Goal: Task Accomplishment & Management: Manage account settings

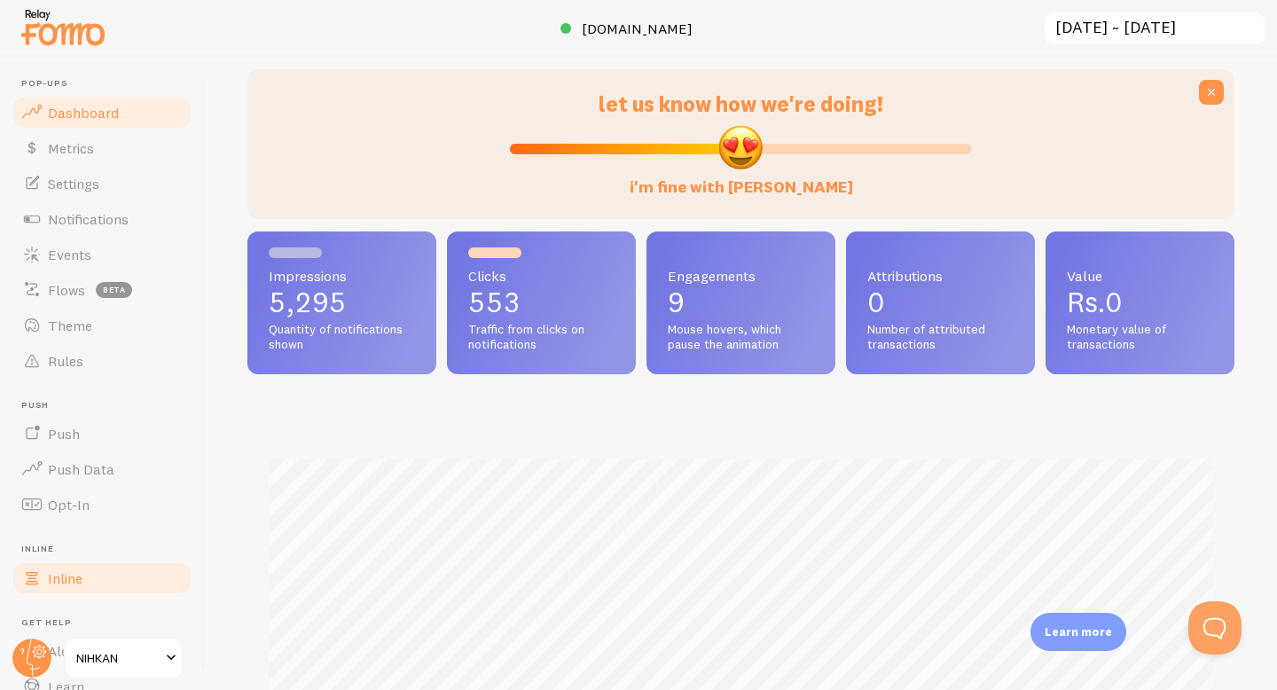
scroll to position [114, 0]
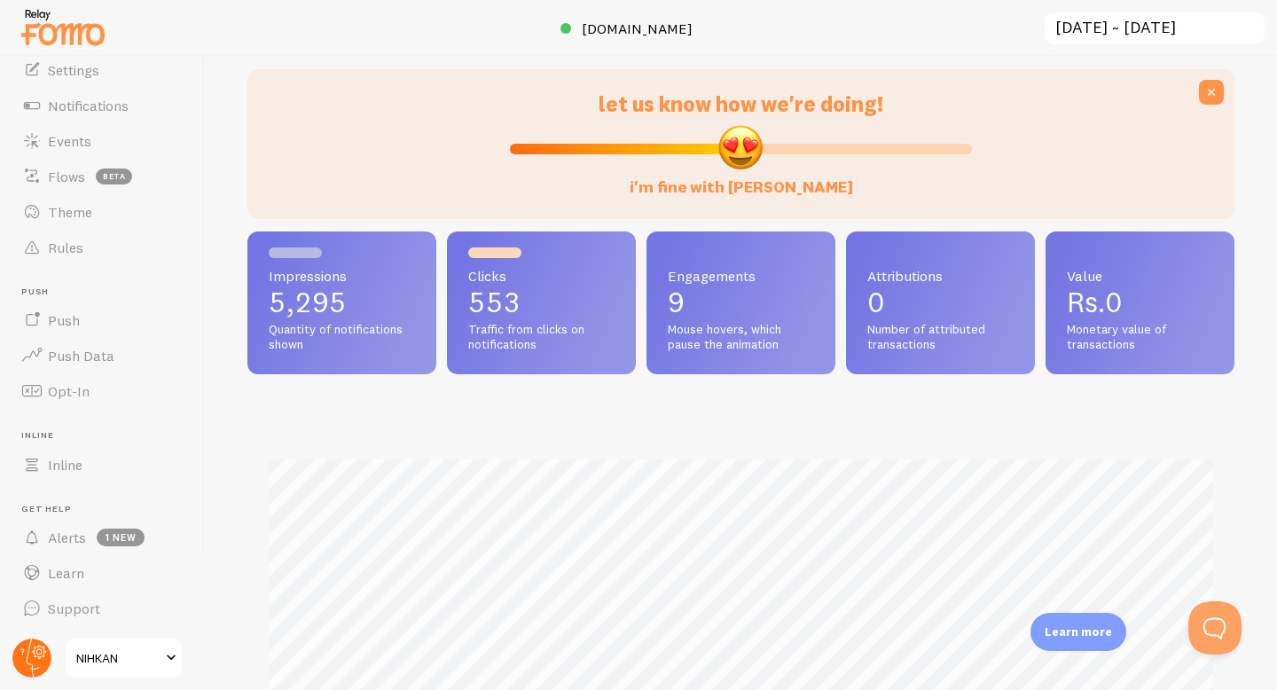
click at [27, 652] on circle at bounding box center [31, 658] width 39 height 39
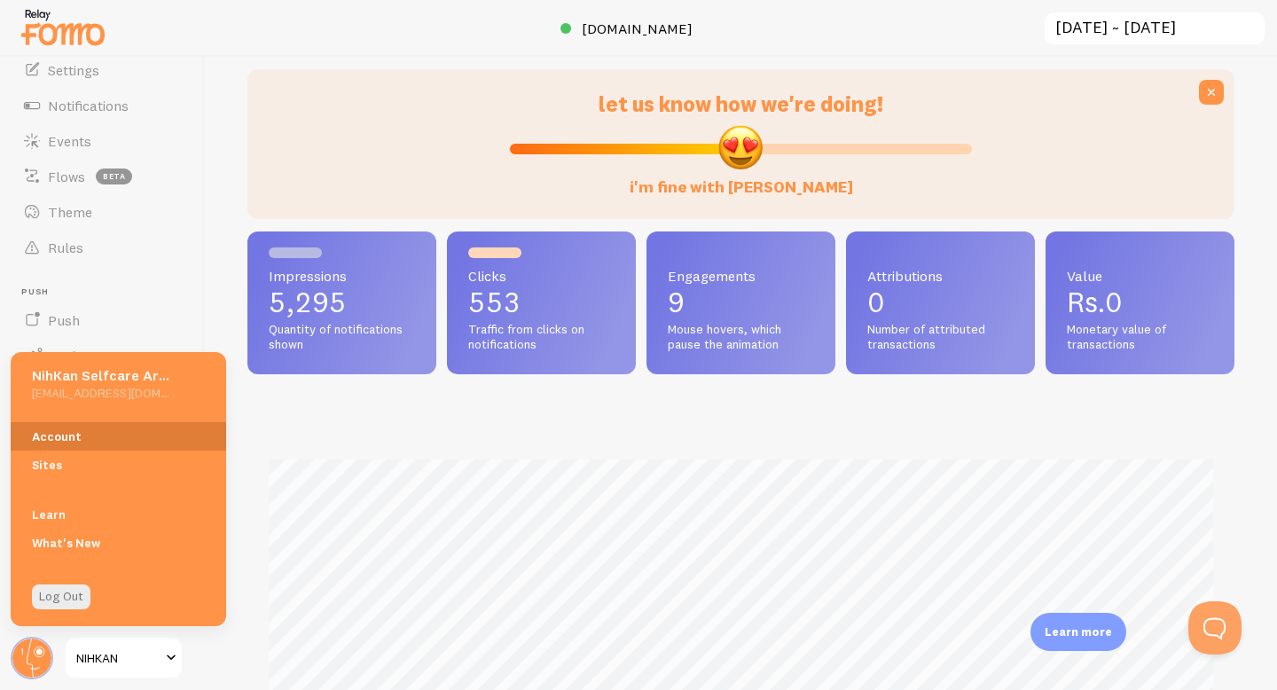
click at [94, 439] on link "Account" at bounding box center [118, 436] width 215 height 28
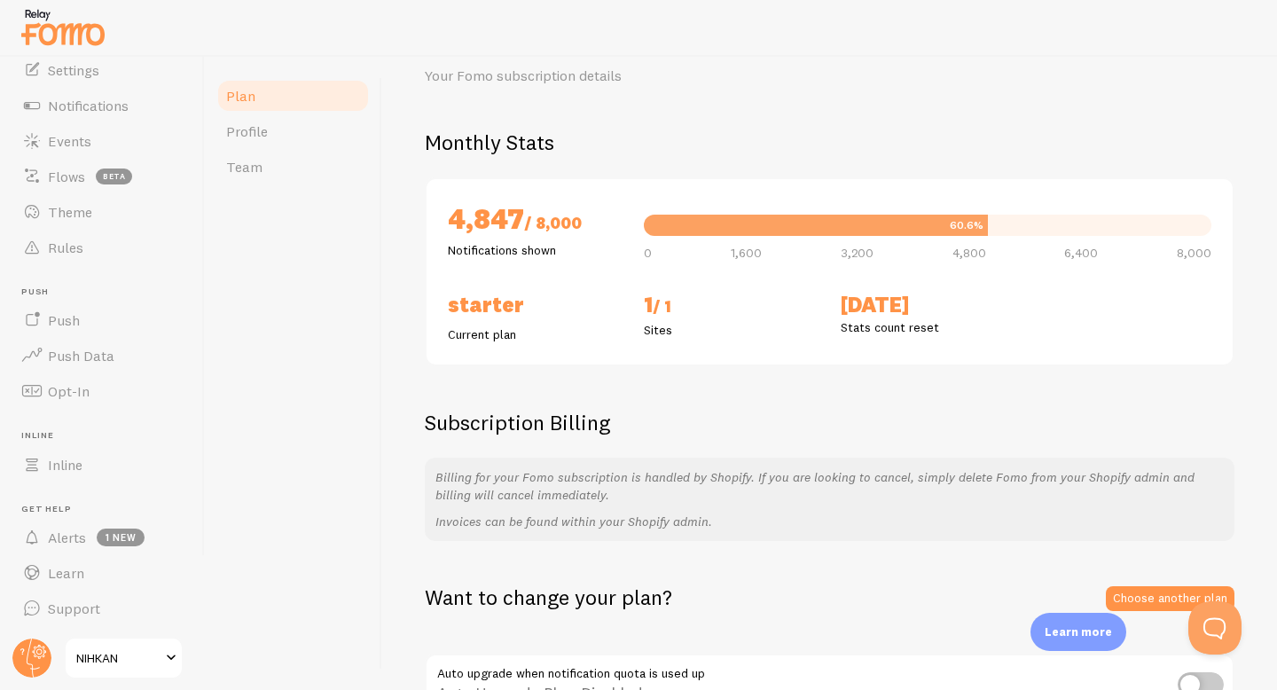
scroll to position [2, 0]
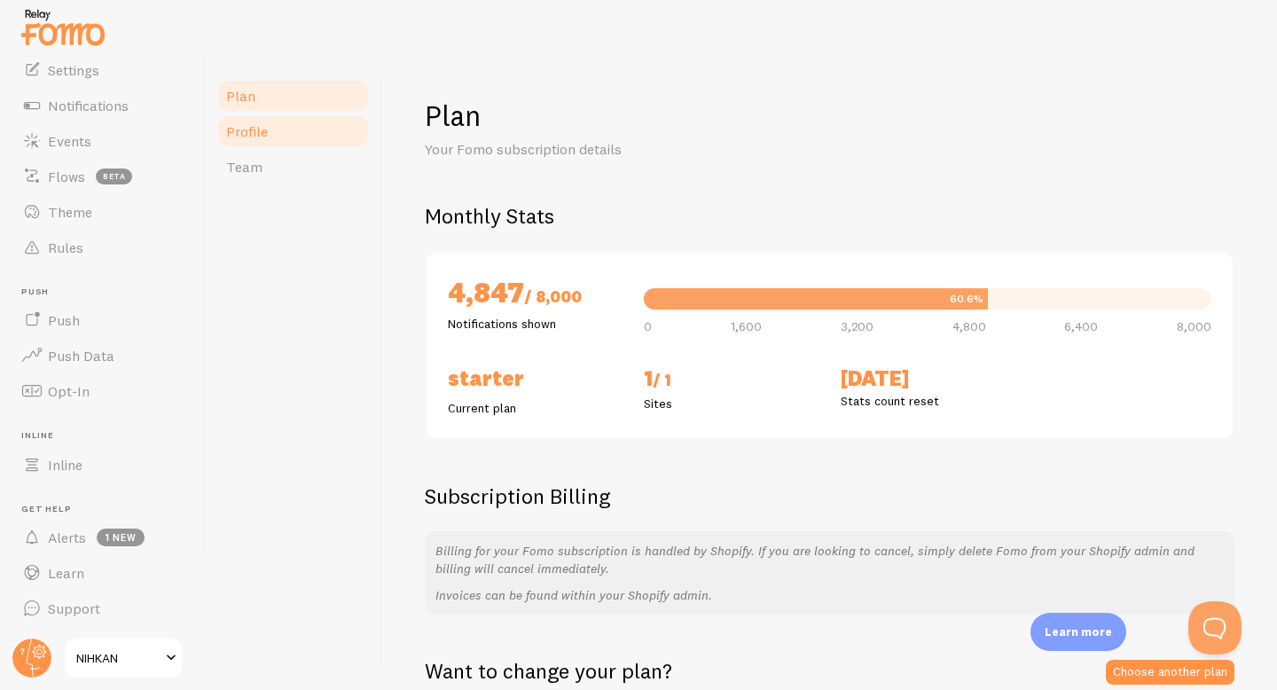
click at [281, 142] on link "Profile" at bounding box center [292, 131] width 155 height 35
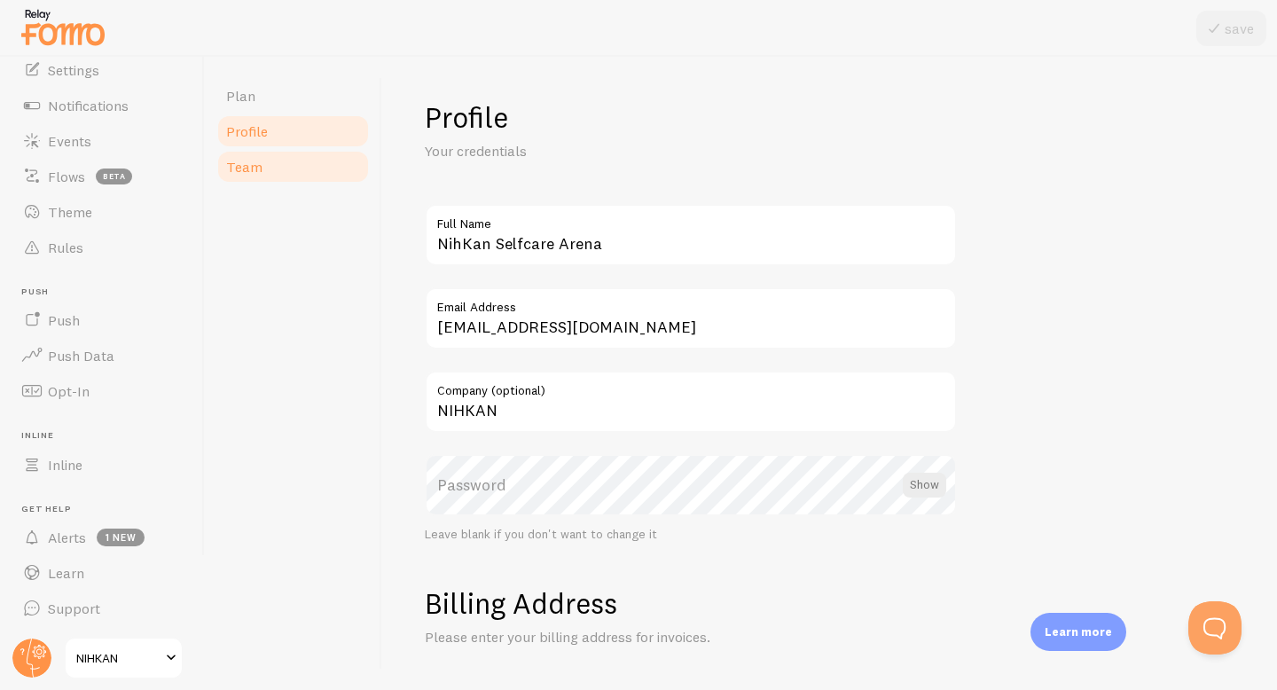
click at [282, 163] on link "Team" at bounding box center [292, 166] width 155 height 35
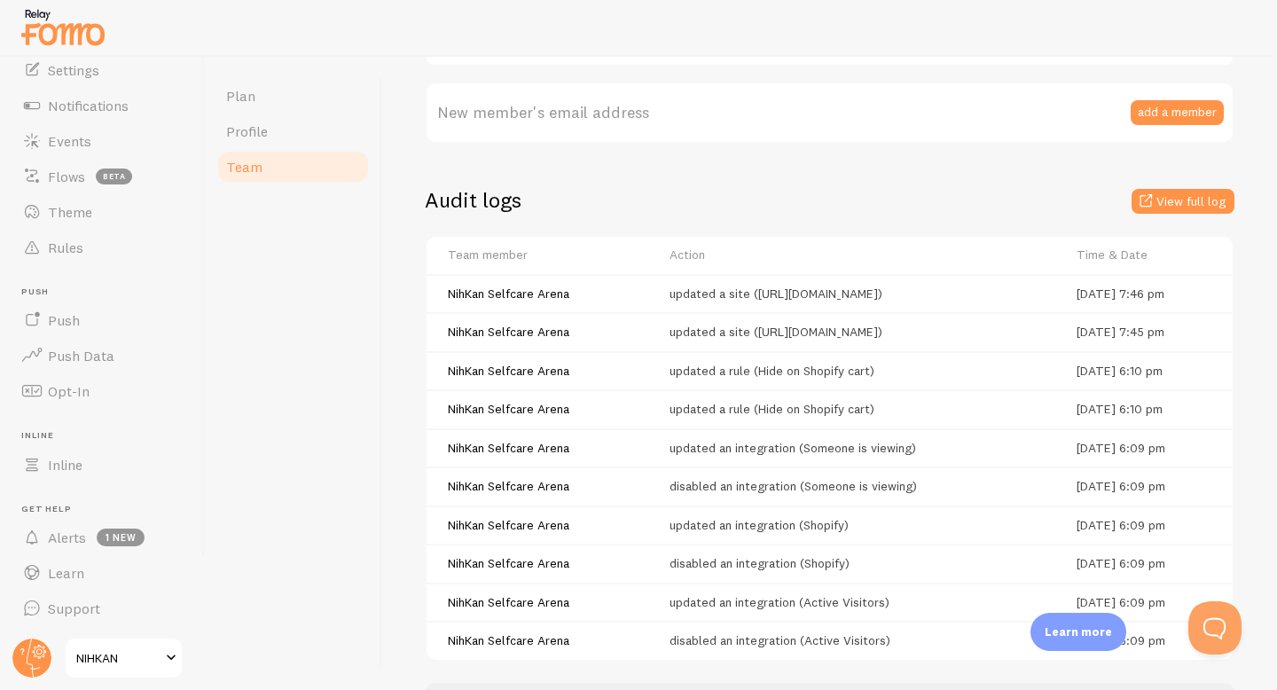
scroll to position [453, 0]
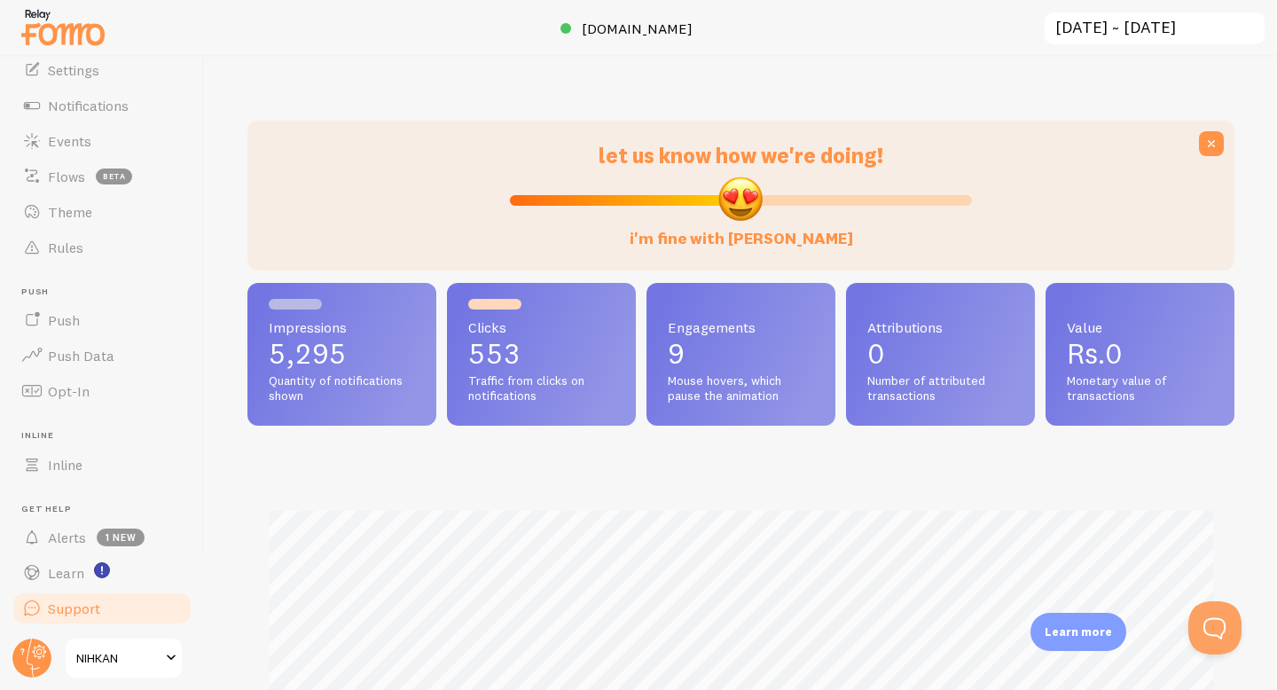
click at [69, 611] on span "Support" at bounding box center [74, 608] width 52 height 18
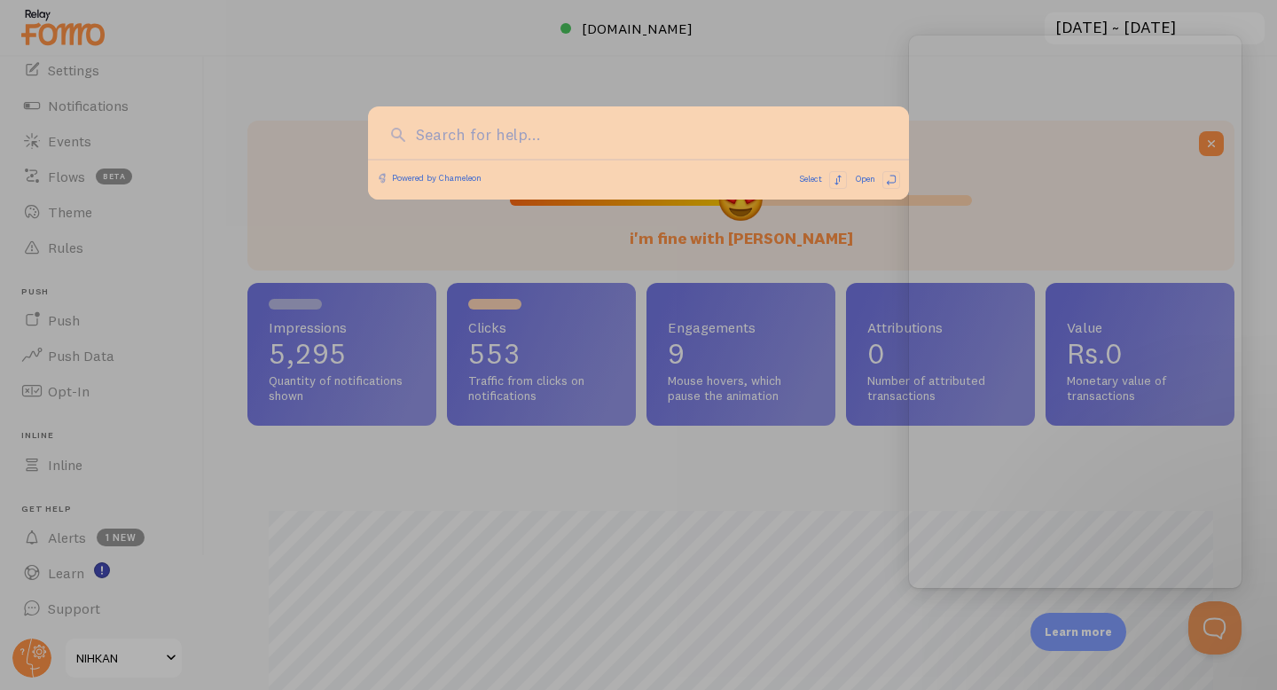
click at [90, 648] on div at bounding box center [638, 345] width 1277 height 690
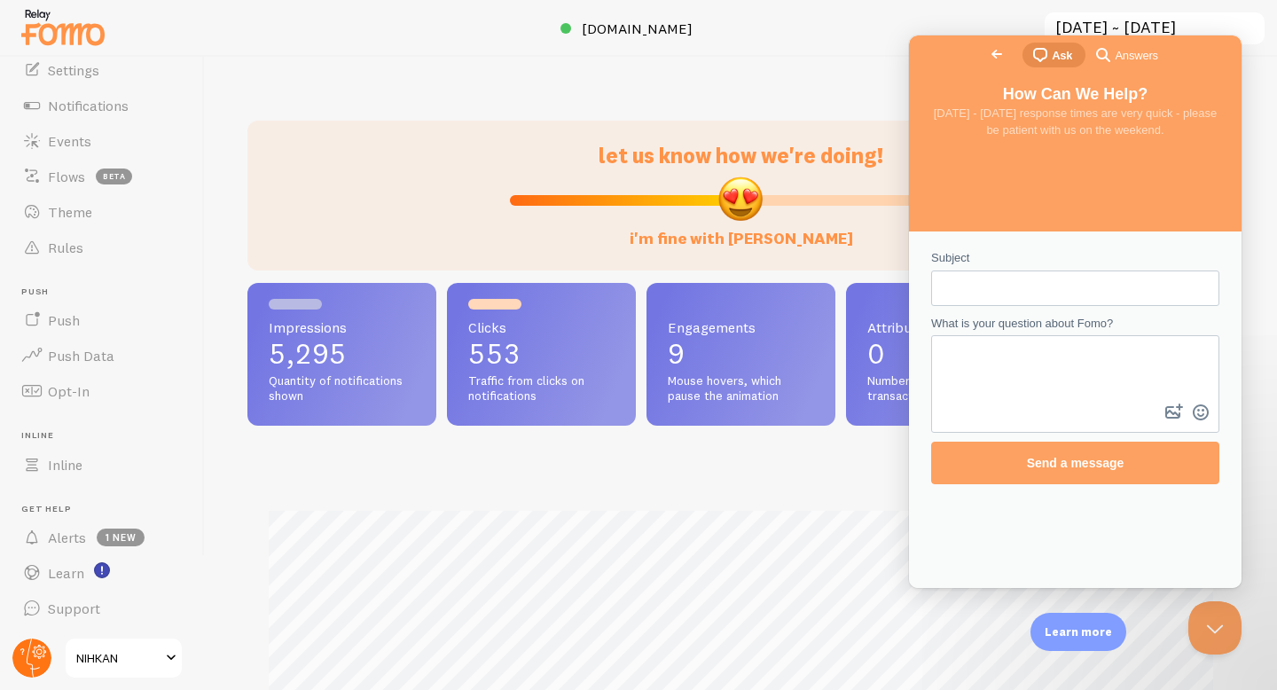
click at [28, 662] on circle at bounding box center [31, 658] width 39 height 39
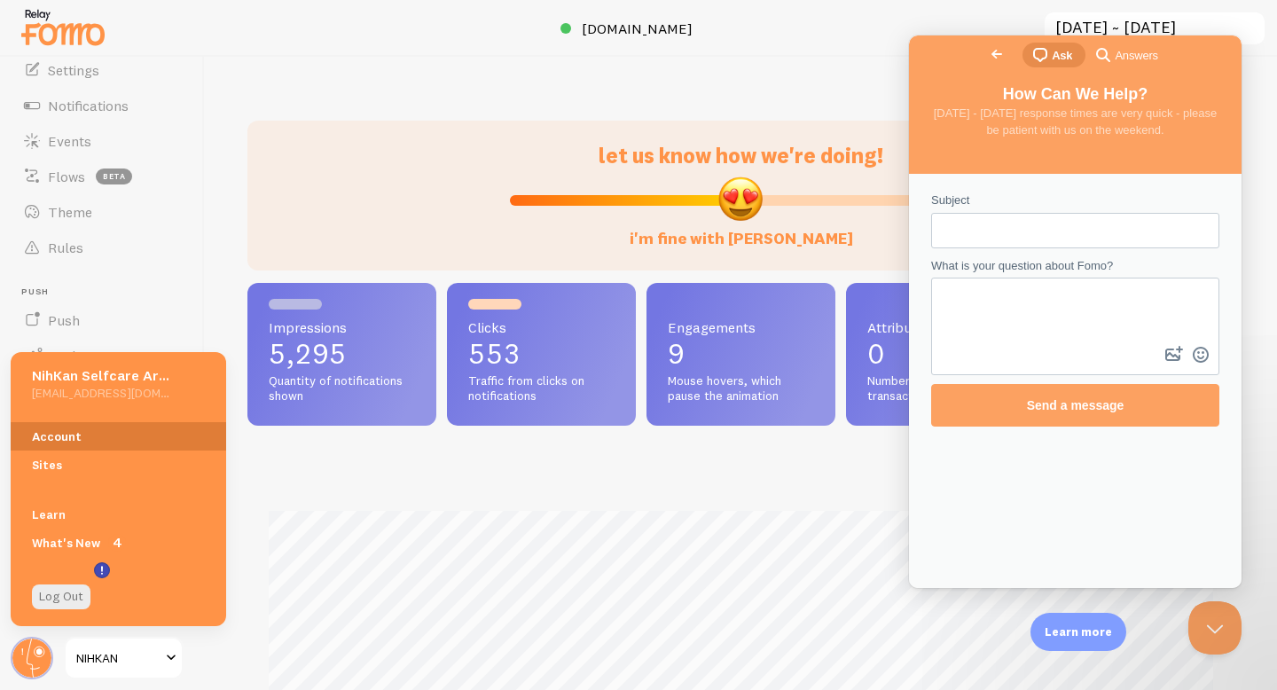
click at [67, 426] on link "Account" at bounding box center [118, 436] width 215 height 28
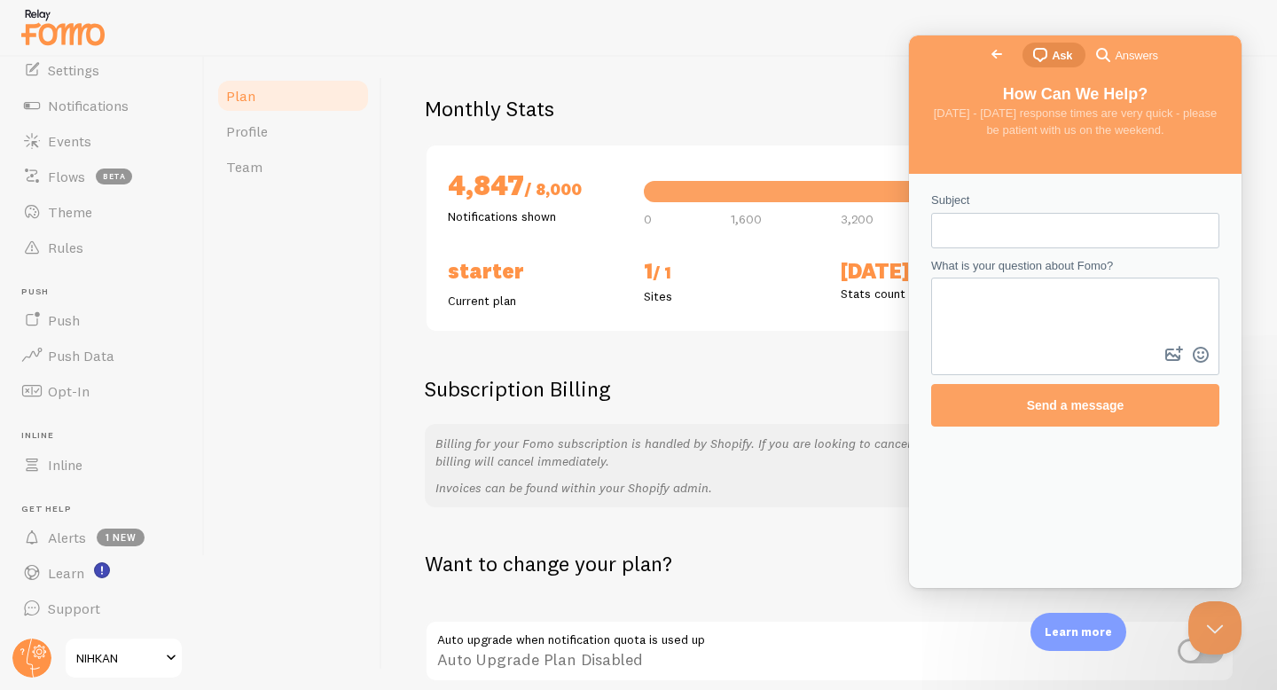
scroll to position [188, 0]
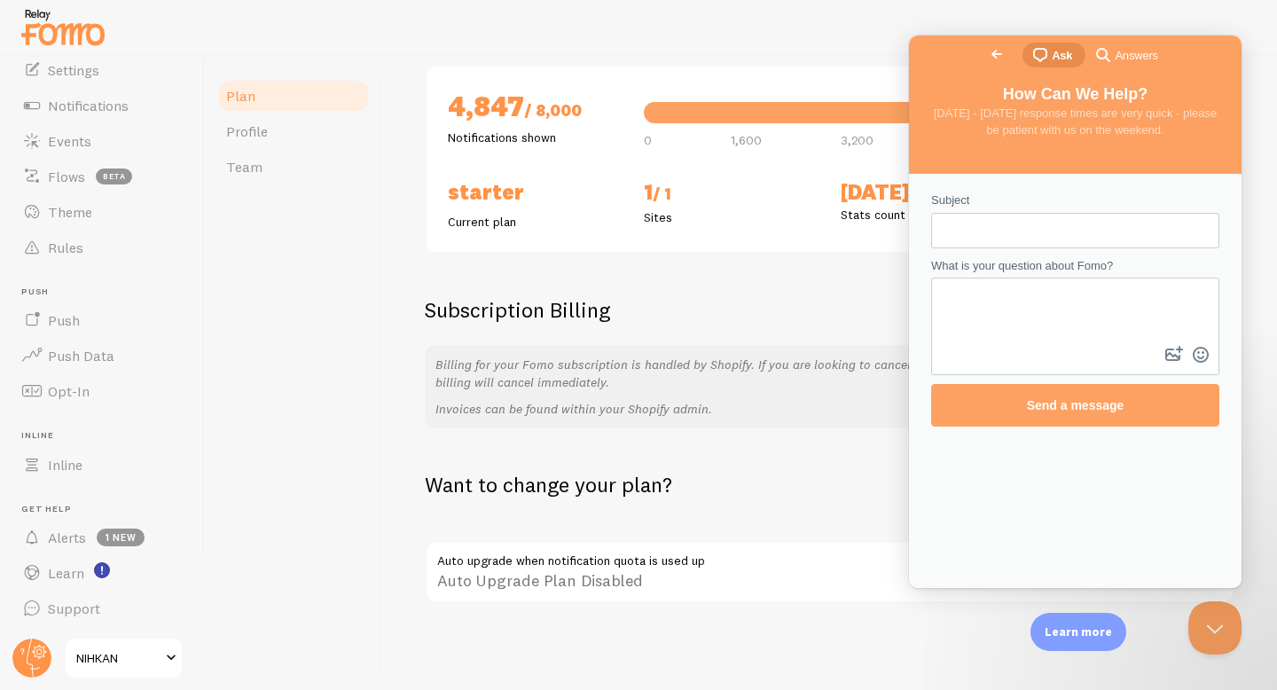
click at [986, 57] on span "Go back" at bounding box center [996, 53] width 21 height 21
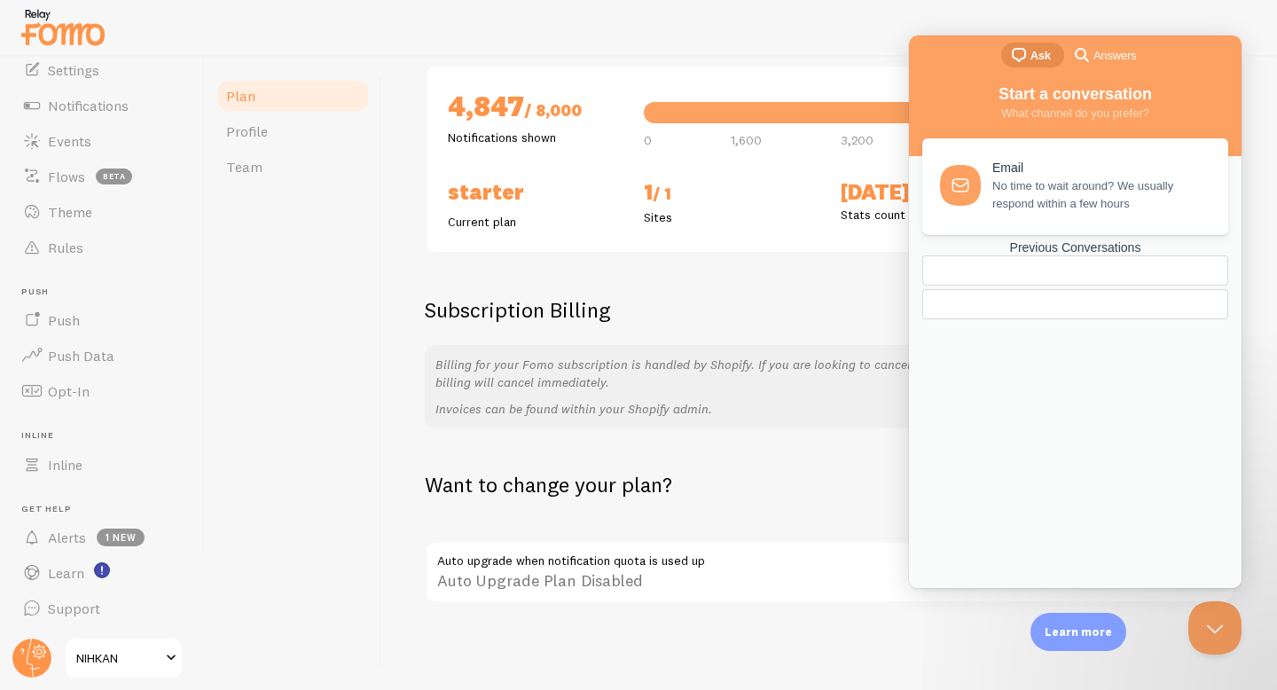
click at [1134, 20] on div at bounding box center [638, 28] width 1277 height 57
click at [1135, 21] on div at bounding box center [638, 28] width 1277 height 57
click at [1071, 59] on span "search-medium" at bounding box center [1081, 53] width 21 height 21
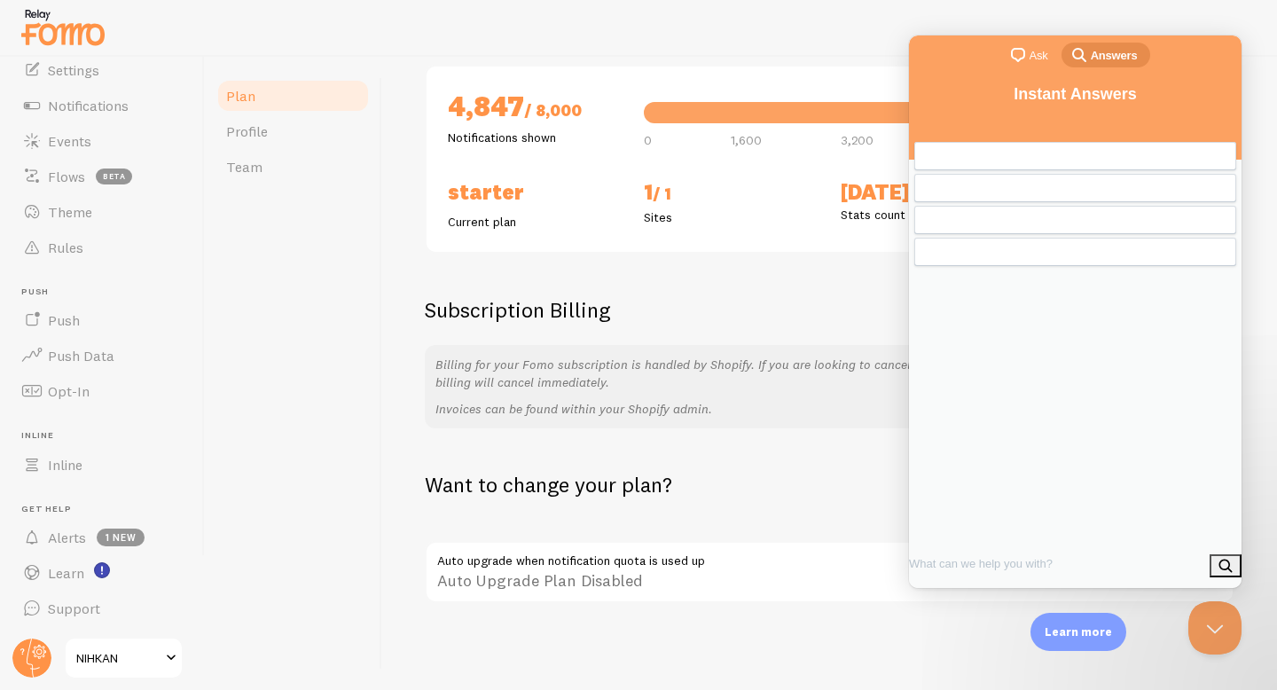
click at [1070, 57] on span "search-medium" at bounding box center [1079, 53] width 21 height 21
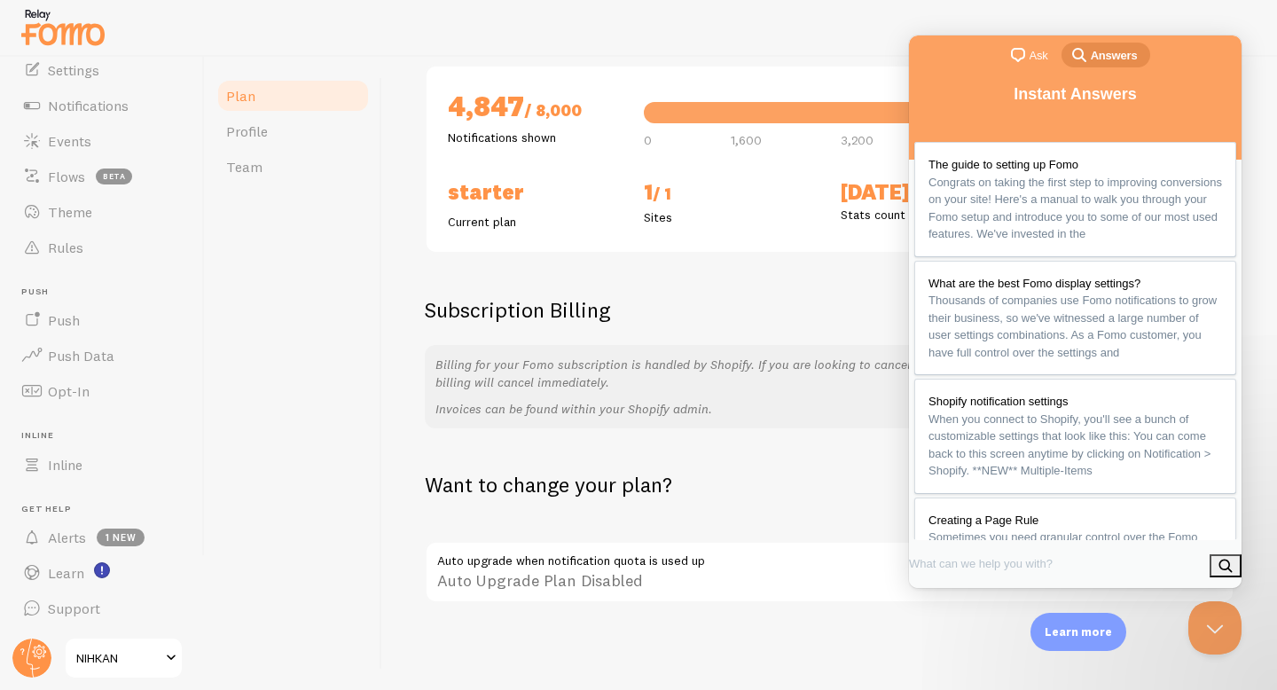
click at [1008, 47] on span "chat-square" at bounding box center [1017, 54] width 21 height 21
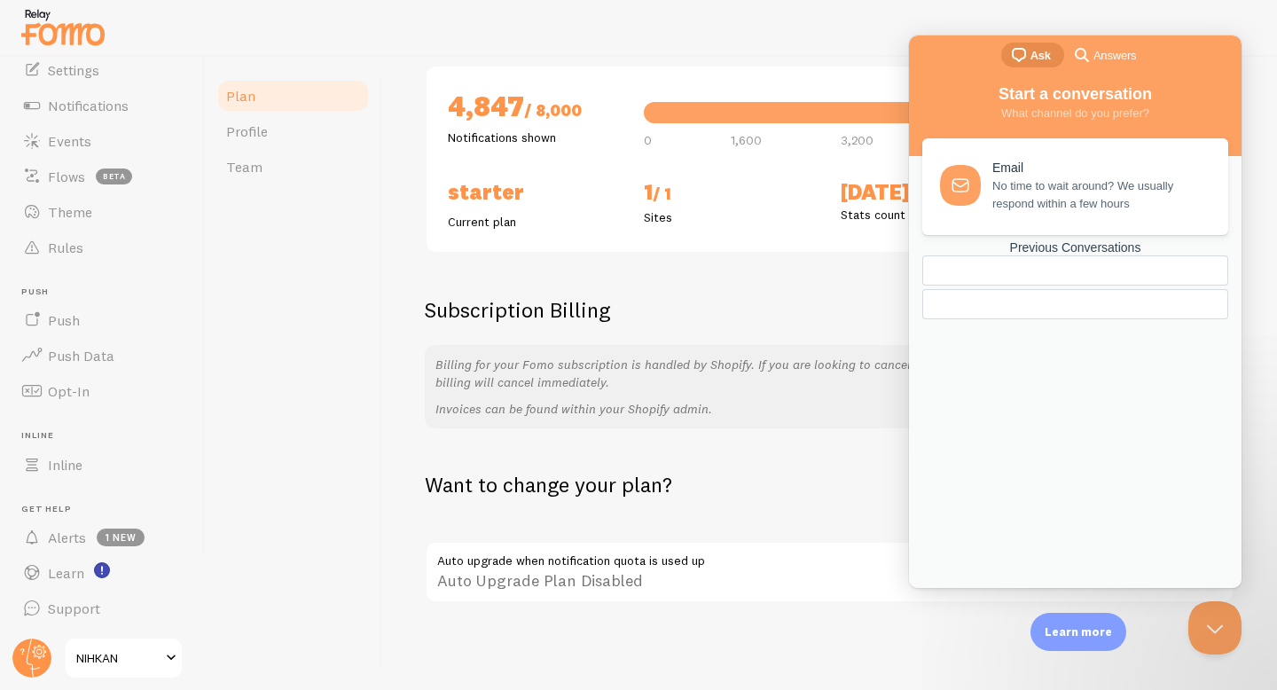
click at [1015, 54] on span "chat-square" at bounding box center [1018, 54] width 21 height 21
click at [991, 23] on div at bounding box center [638, 28] width 1277 height 57
click at [1200, 631] on button "Close Beacon popover" at bounding box center [1211, 624] width 53 height 53
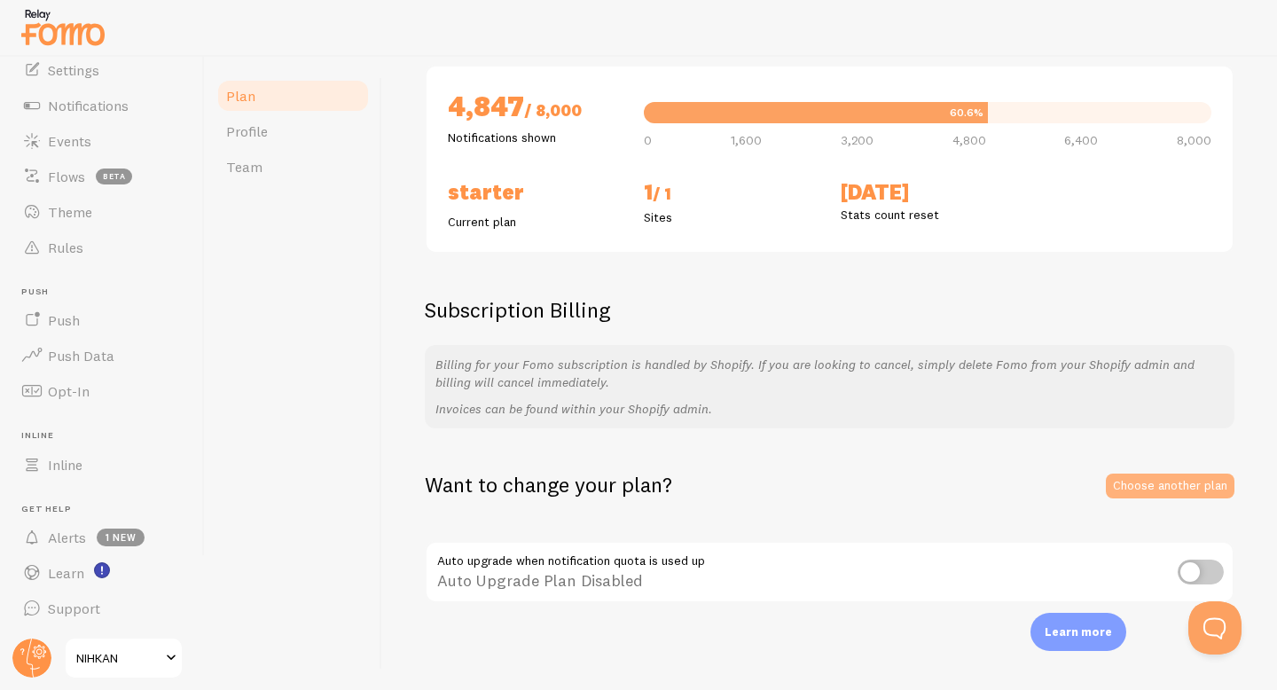
click at [1179, 495] on link "Choose another plan" at bounding box center [1170, 486] width 129 height 25
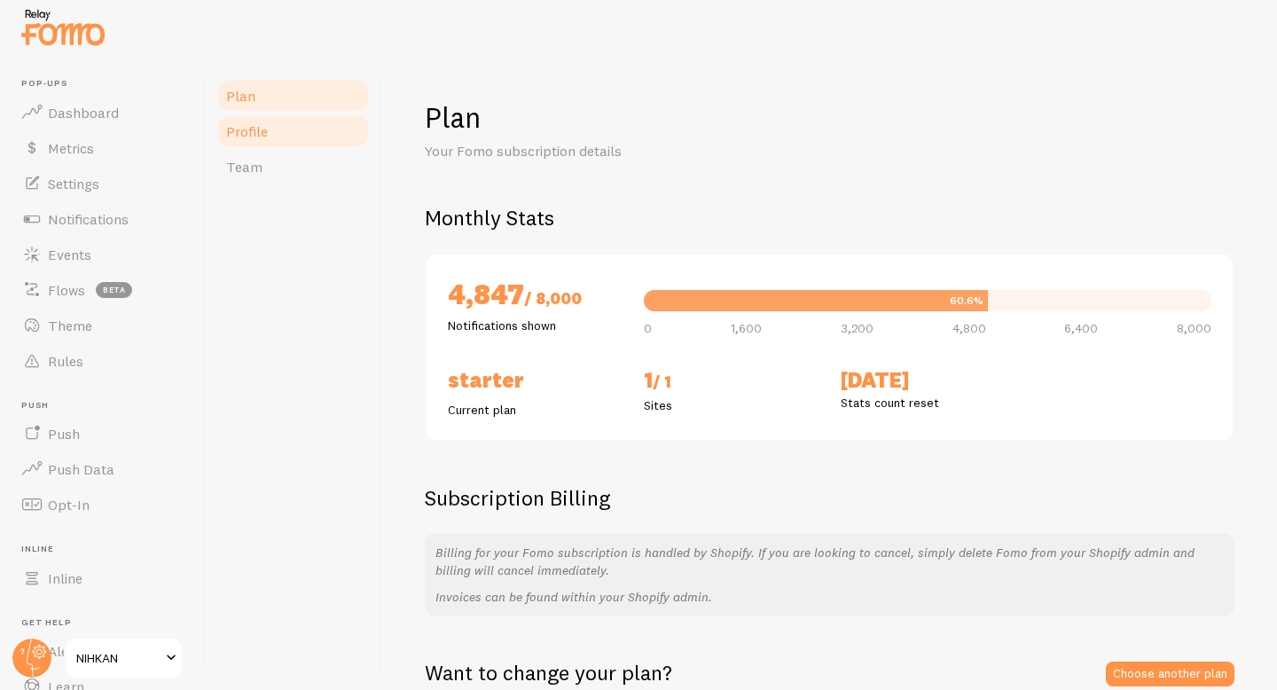
click at [264, 131] on span "Profile" at bounding box center [247, 131] width 42 height 18
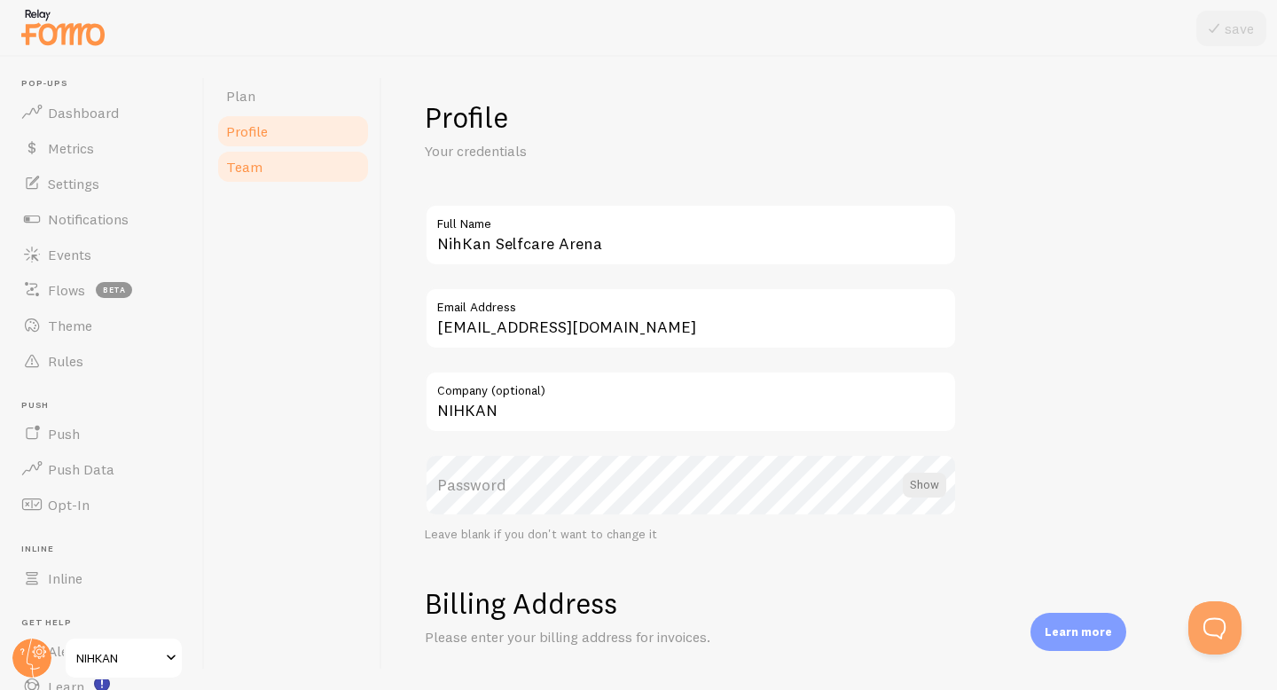
click at [263, 150] on link "Team" at bounding box center [292, 166] width 155 height 35
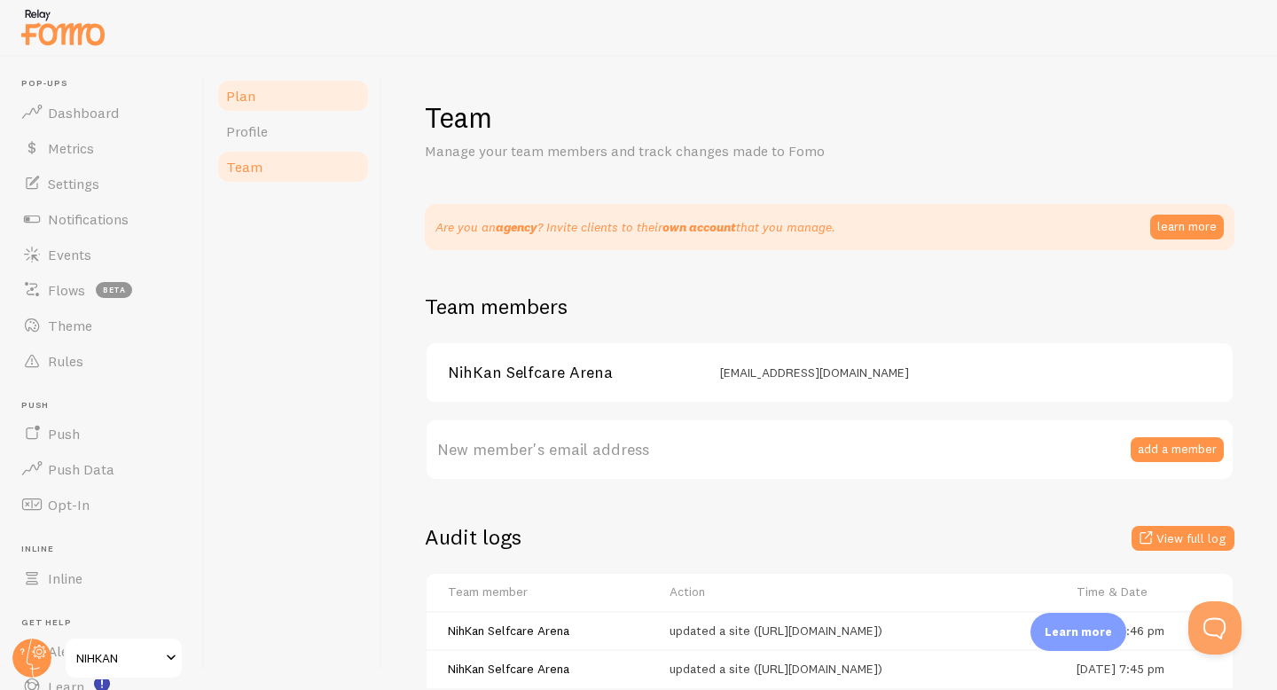
click at [270, 97] on link "Plan" at bounding box center [292, 95] width 155 height 35
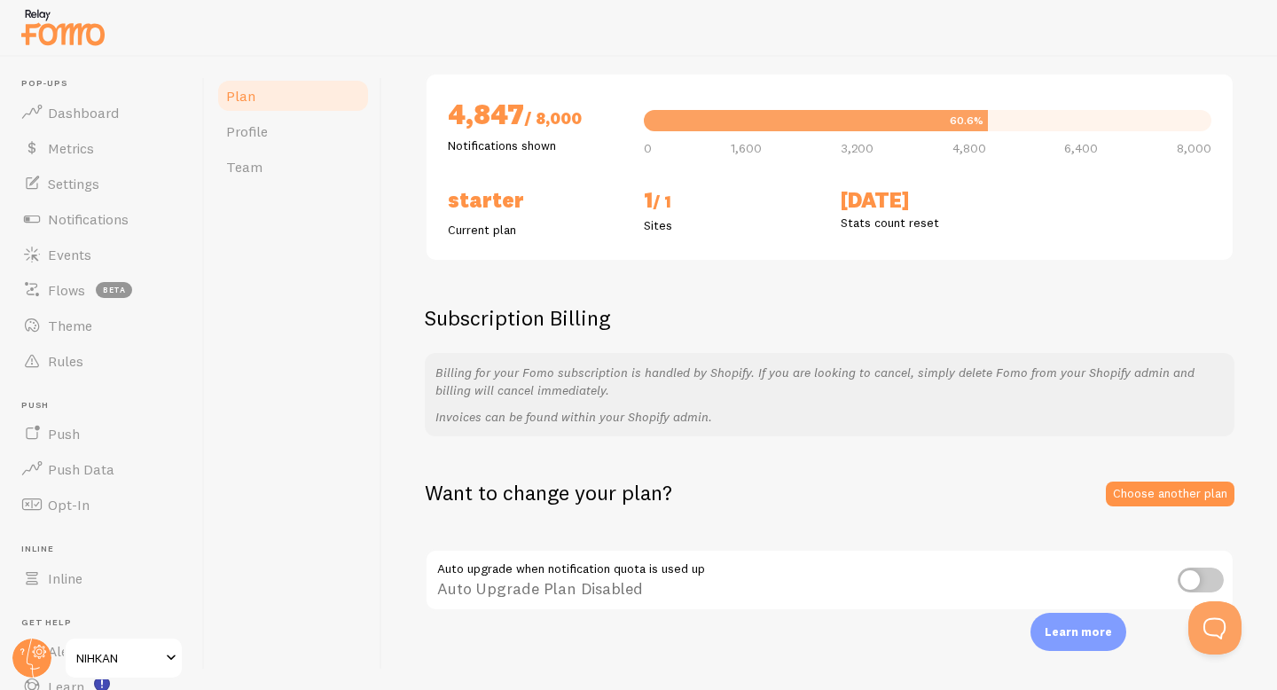
scroll to position [188, 0]
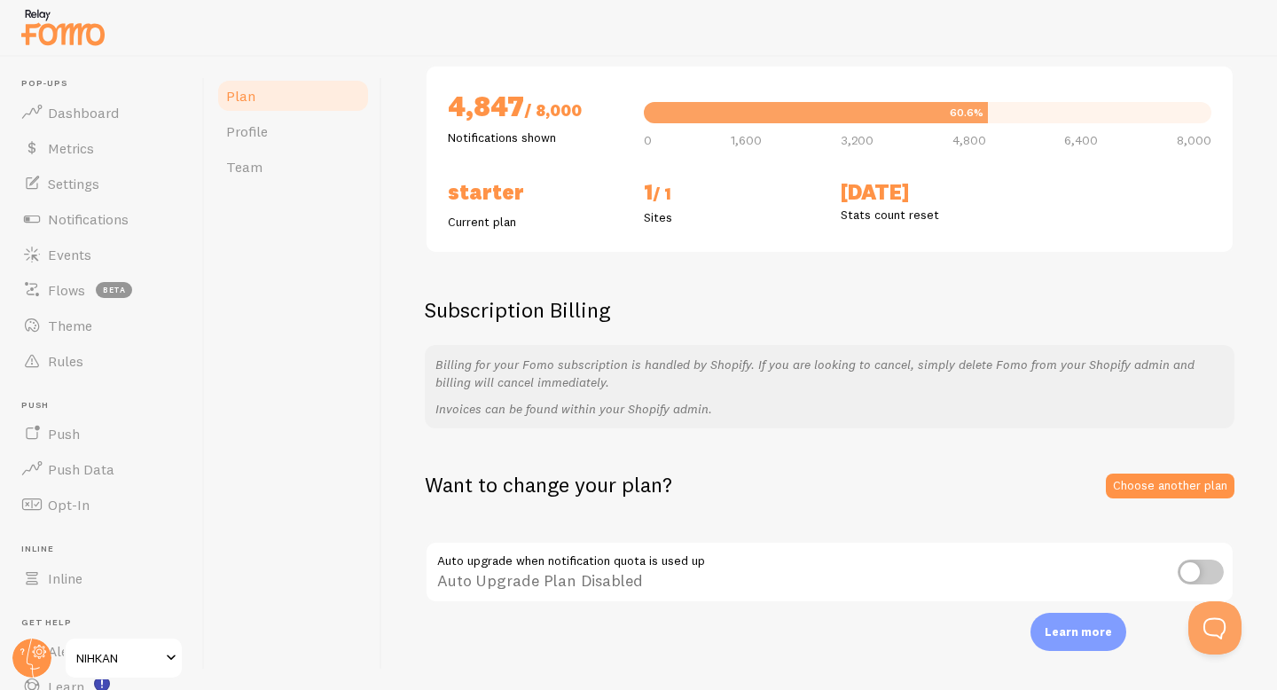
click at [1190, 561] on input "checkbox" at bounding box center [1201, 572] width 46 height 25
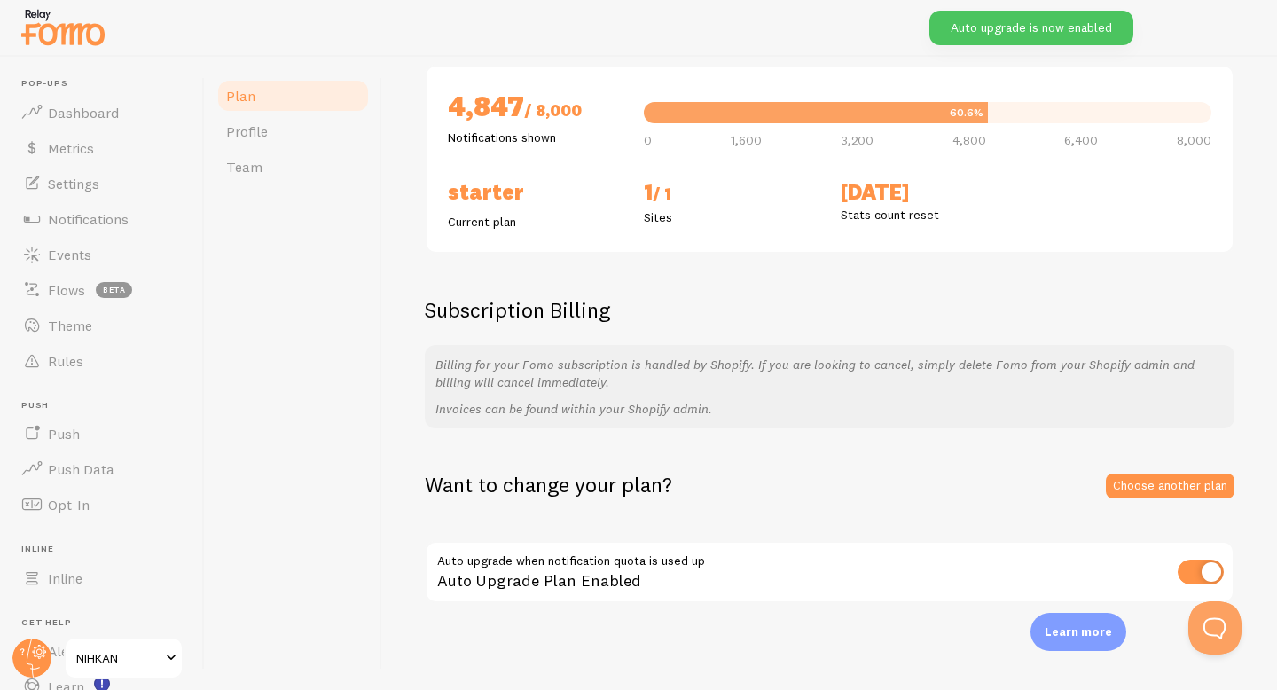
click at [1211, 568] on input "checkbox" at bounding box center [1201, 572] width 46 height 25
checkbox input "false"
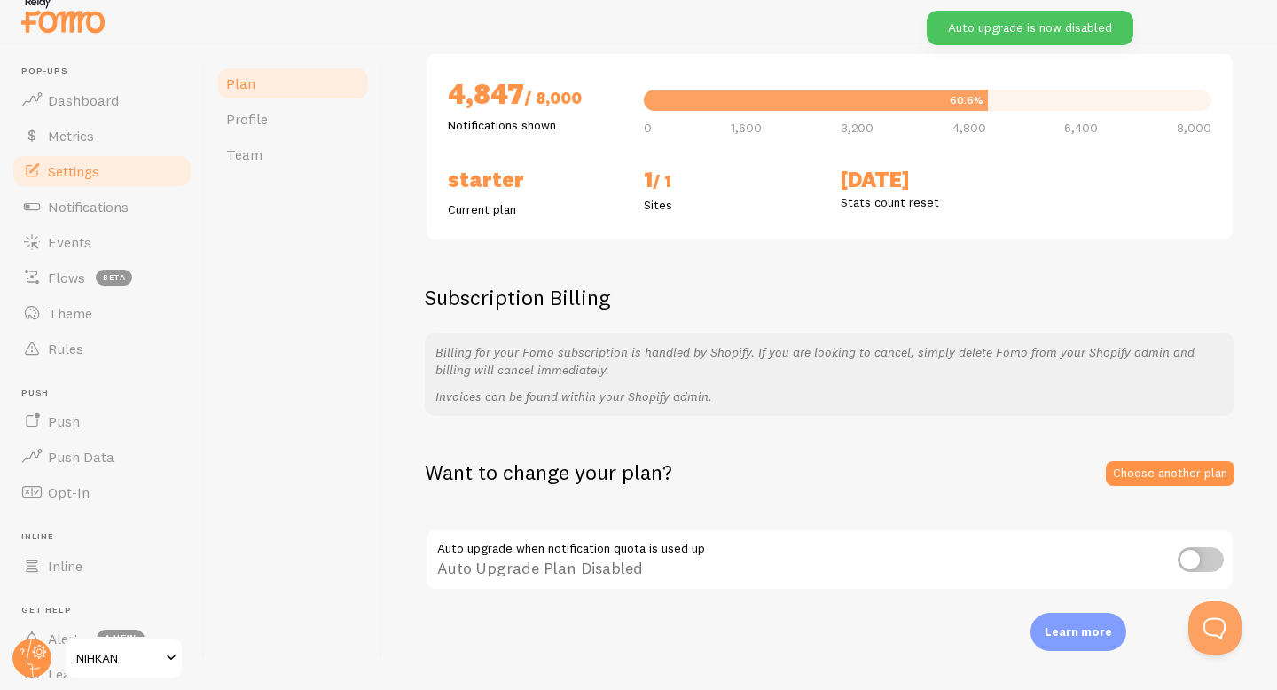
click at [75, 154] on link "Settings" at bounding box center [102, 170] width 183 height 35
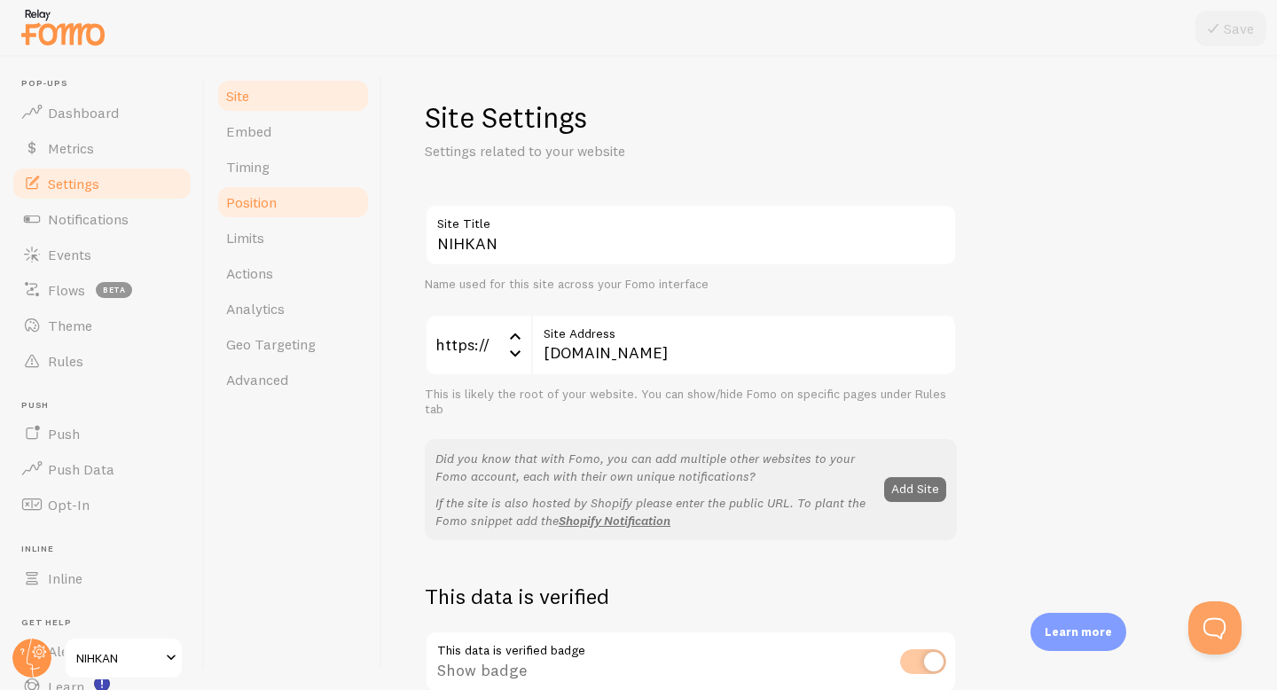
click at [284, 204] on link "Position" at bounding box center [292, 201] width 155 height 35
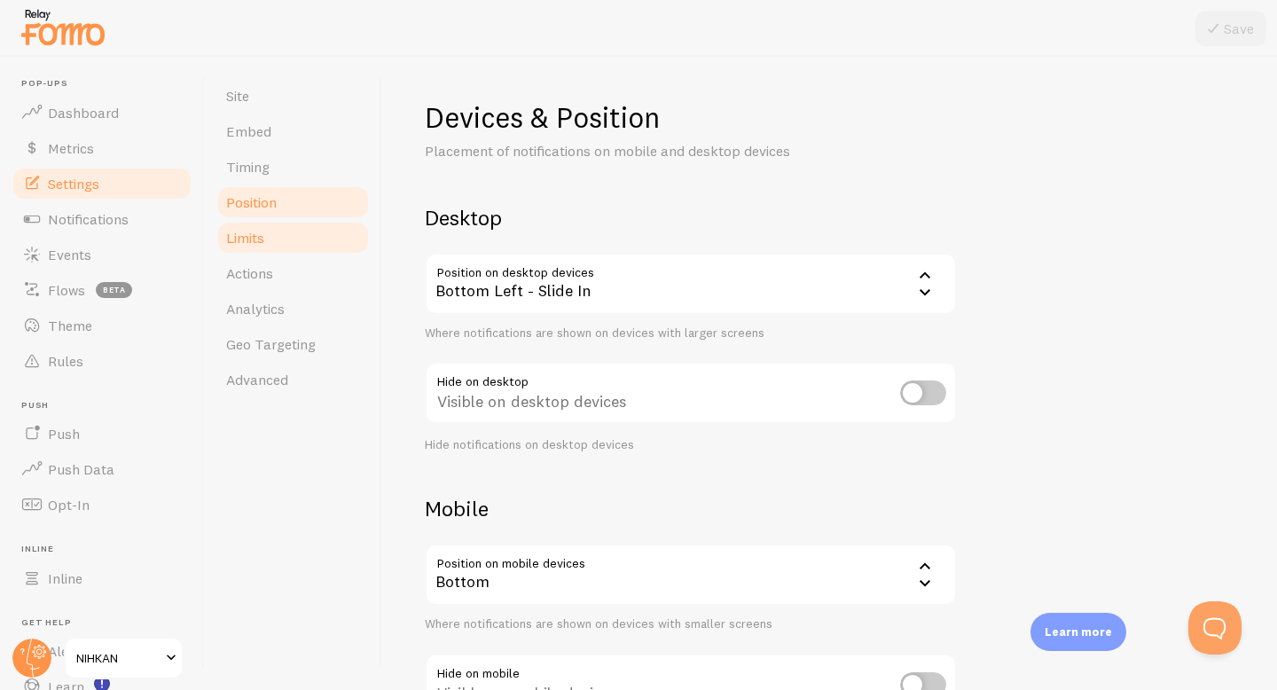
click at [278, 228] on link "Limits" at bounding box center [292, 237] width 155 height 35
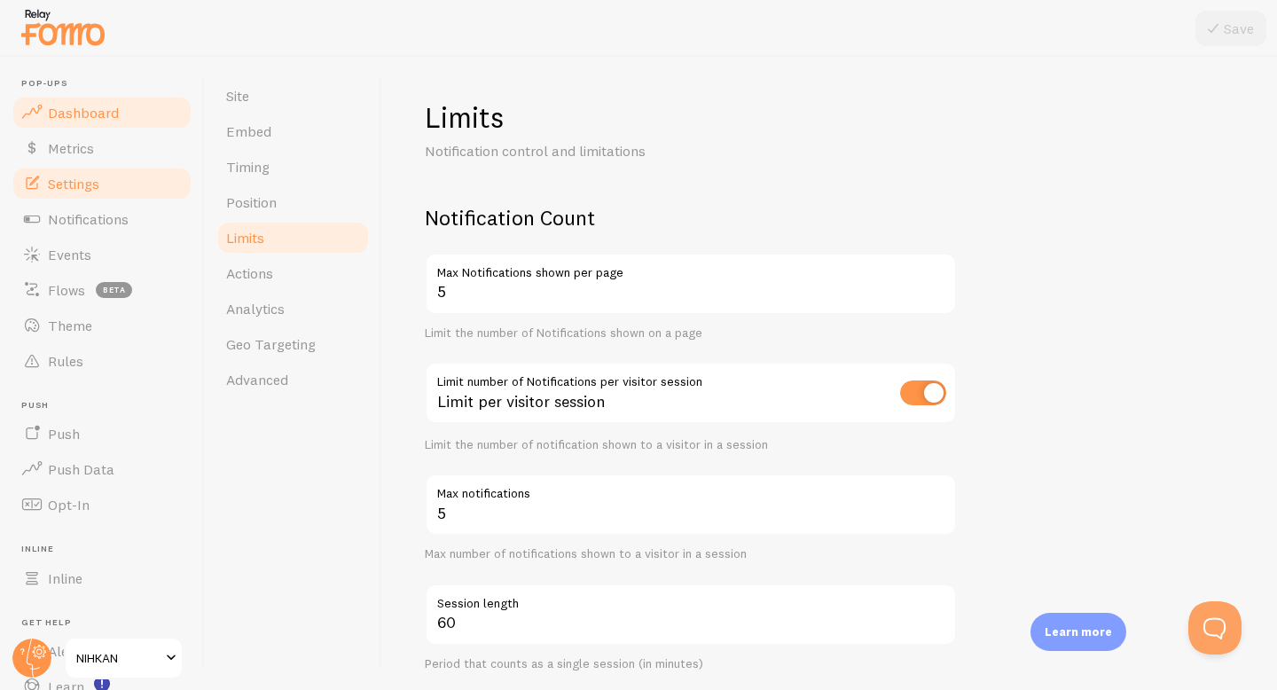
click at [129, 107] on link "Dashboard" at bounding box center [102, 112] width 183 height 35
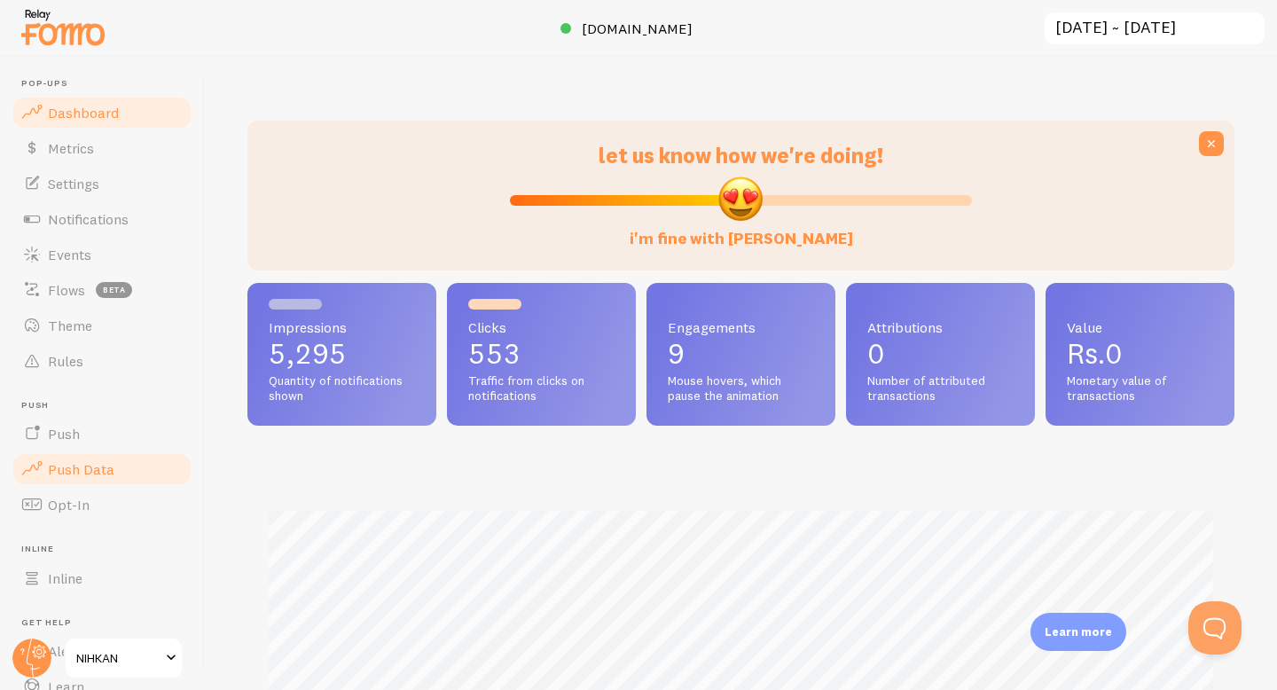
scroll to position [114, 0]
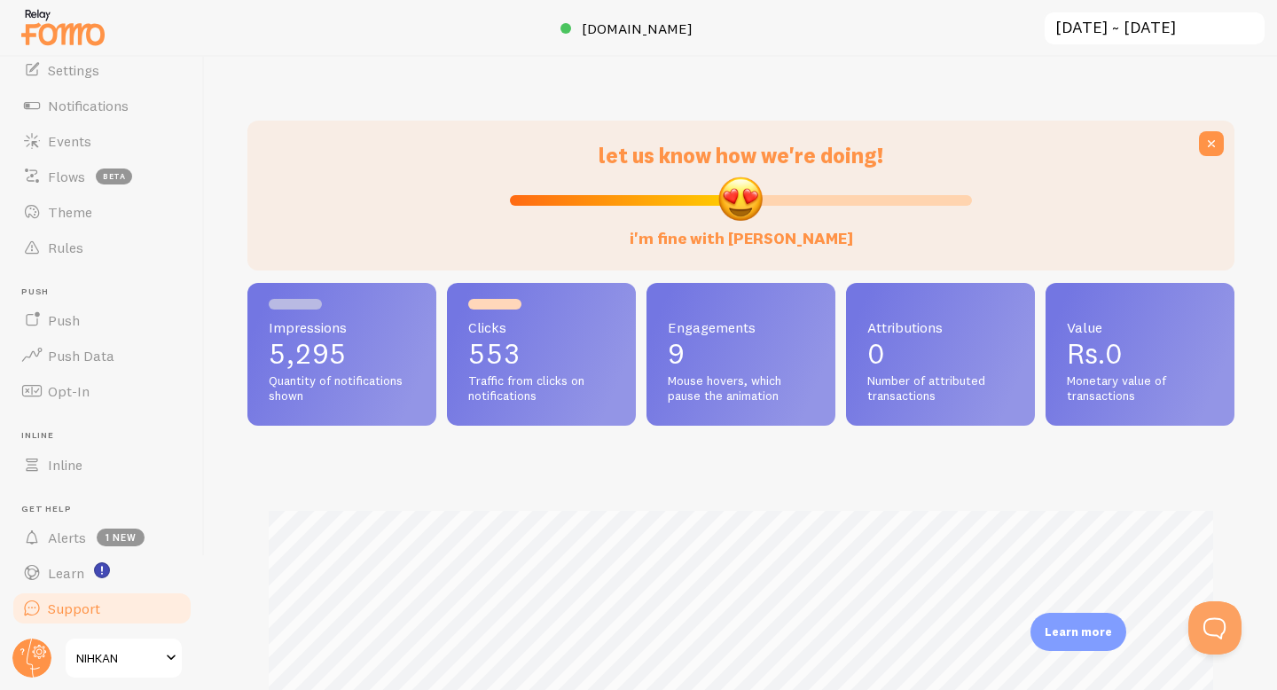
click at [67, 606] on span "Support" at bounding box center [74, 608] width 52 height 18
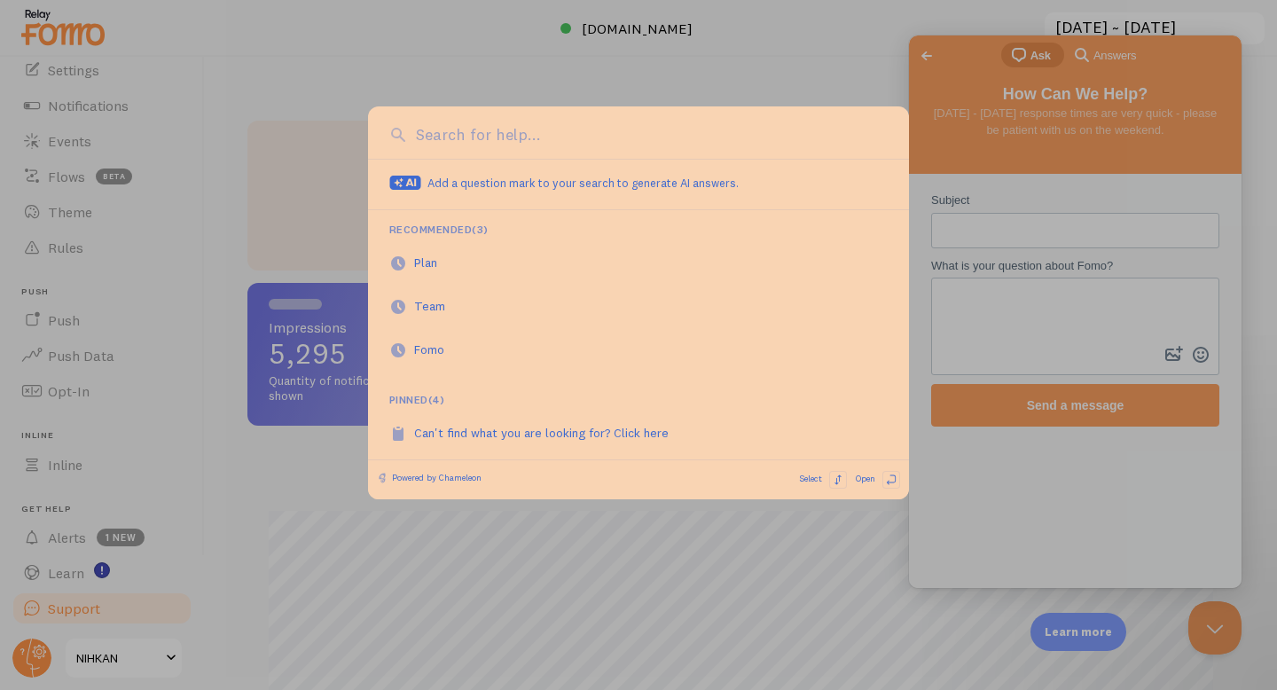
scroll to position [0, 0]
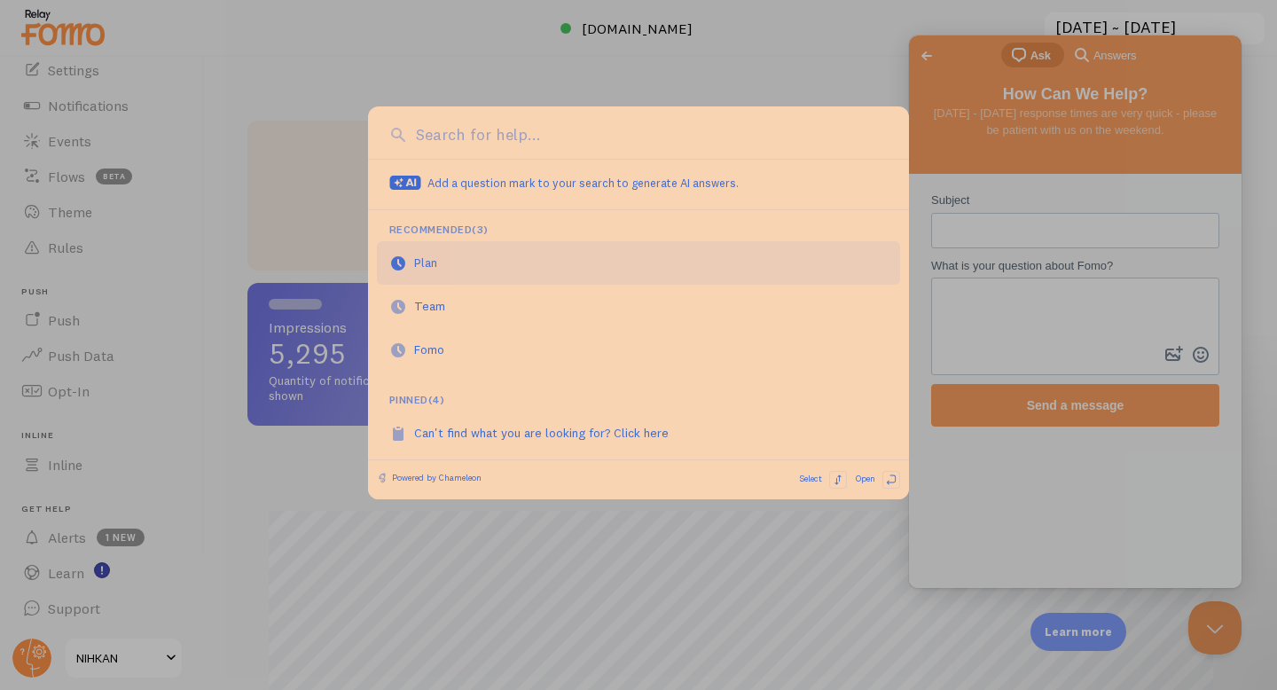
click at [450, 249] on link "Plan" at bounding box center [638, 262] width 523 height 43
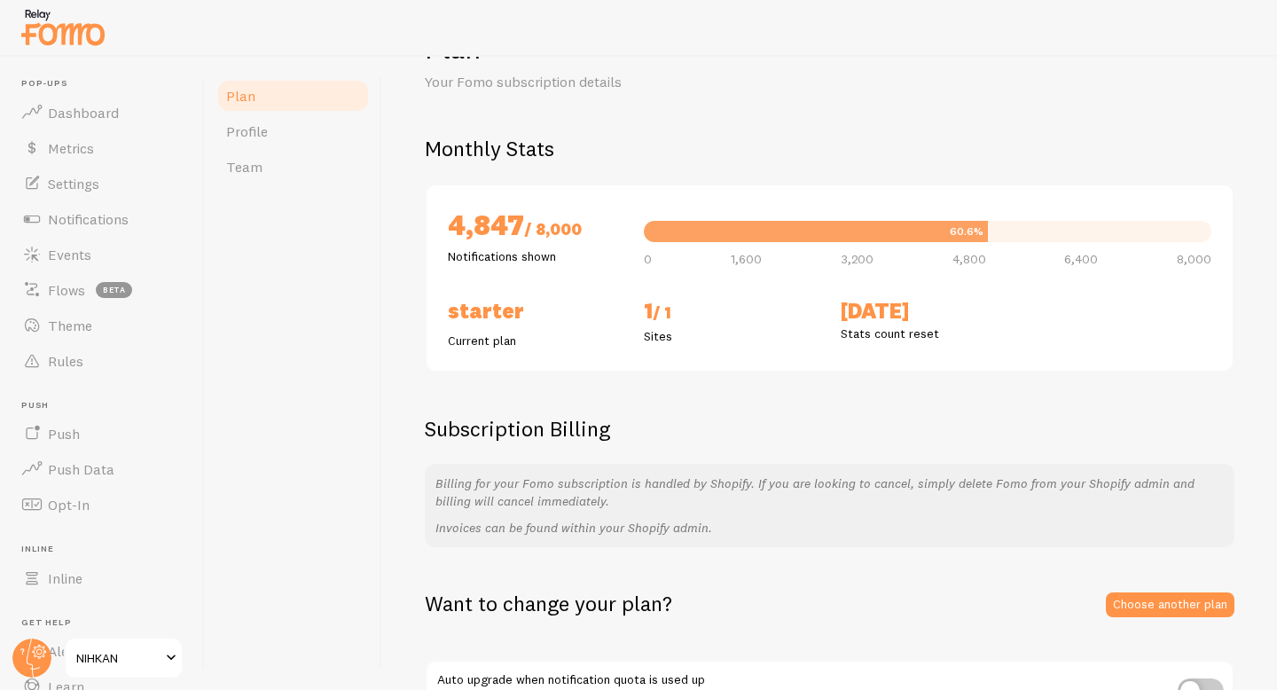
scroll to position [25, 0]
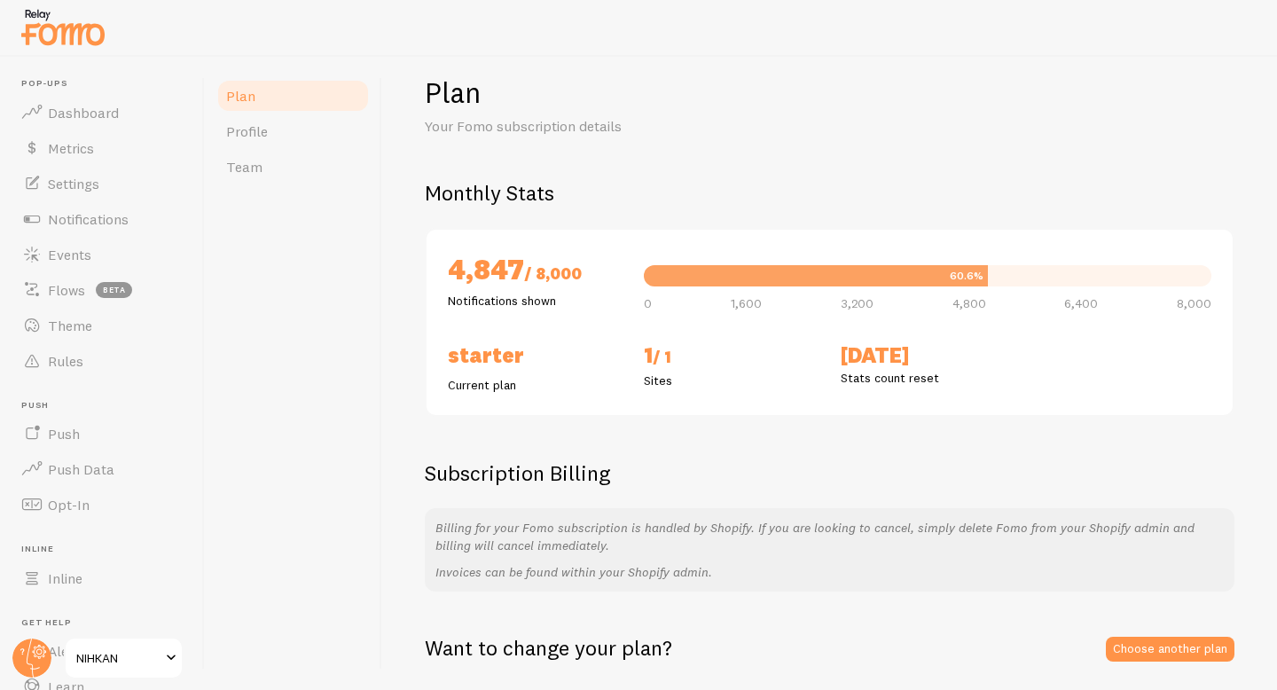
click at [554, 287] on h2 "4,847 / 8,000" at bounding box center [535, 271] width 175 height 41
click at [279, 142] on link "Profile" at bounding box center [292, 131] width 155 height 35
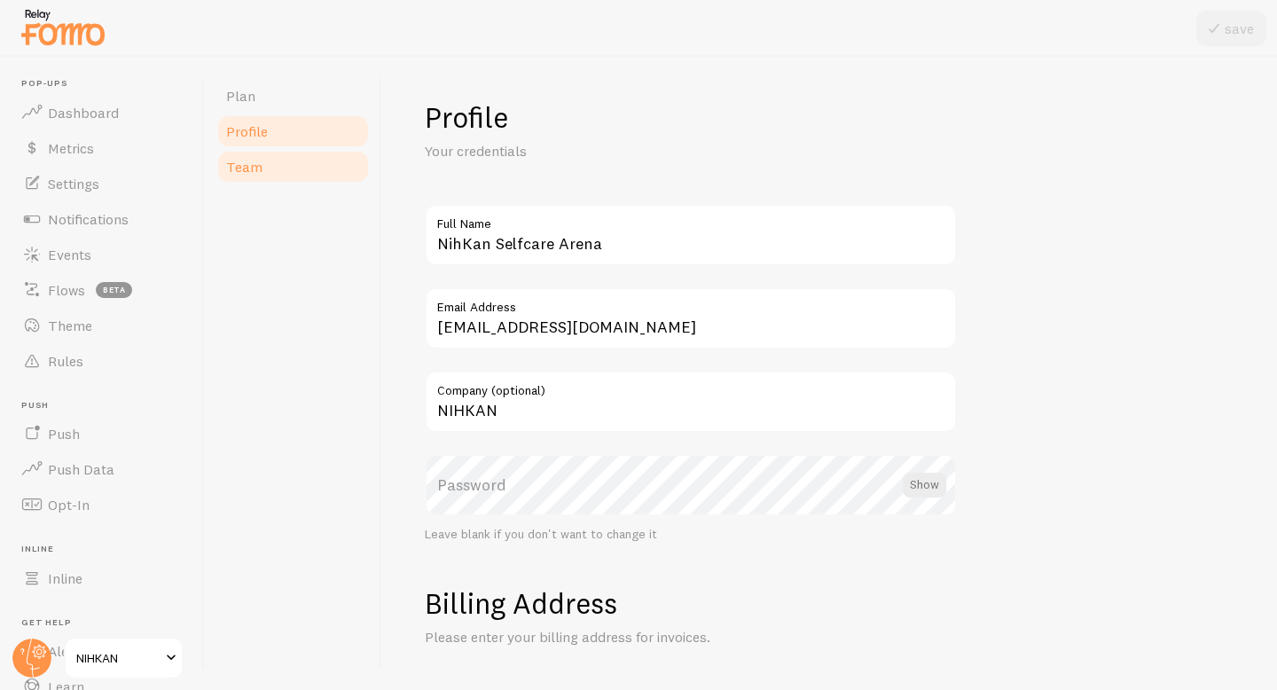
click at [279, 161] on link "Team" at bounding box center [292, 166] width 155 height 35
